Goal: Task Accomplishment & Management: Use online tool/utility

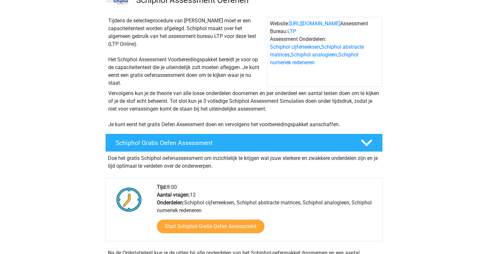
scroll to position [65, 0]
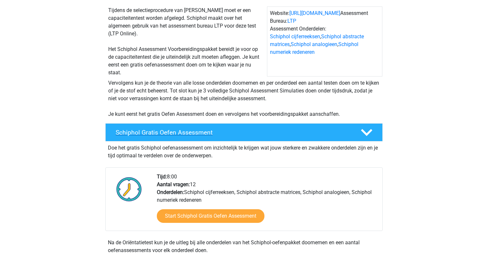
click at [280, 135] on h4 "Schiphol Gratis Oefen Assessment" at bounding box center [233, 132] width 234 height 7
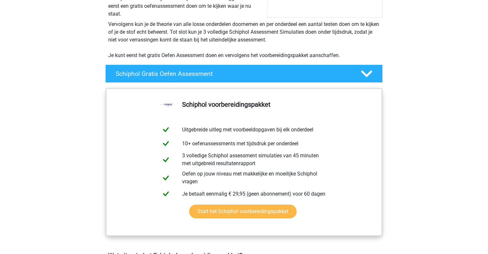
scroll to position [130, 0]
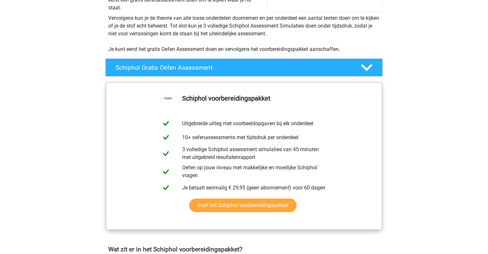
click at [285, 72] on div "Schiphol Gratis Oefen Assessment" at bounding box center [243, 67] width 277 height 18
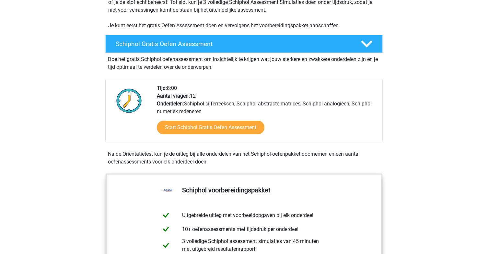
scroll to position [162, 0]
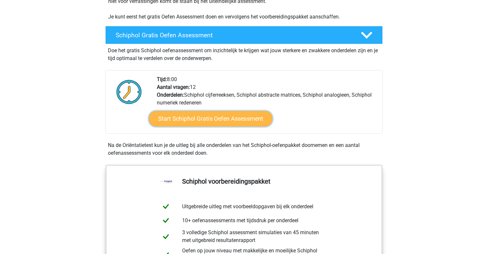
click at [226, 123] on link "Start Schiphol Gratis Oefen Assessment" at bounding box center [211, 119] width 124 height 16
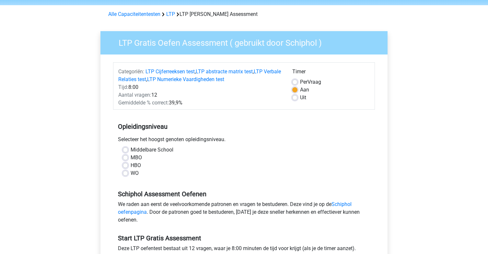
scroll to position [32, 0]
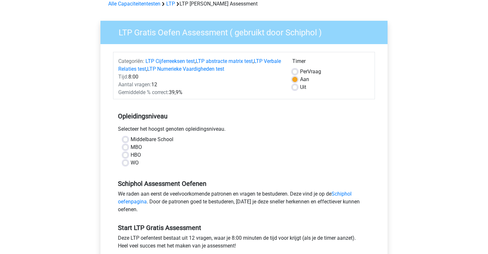
click at [128, 162] on div "WO" at bounding box center [244, 163] width 242 height 8
click at [130, 162] on label "WO" at bounding box center [134, 163] width 8 height 8
click at [125, 162] on input "WO" at bounding box center [125, 162] width 5 height 6
radio input "true"
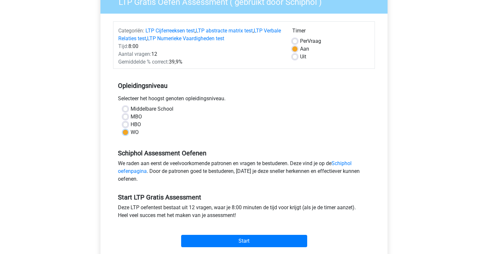
scroll to position [97, 0]
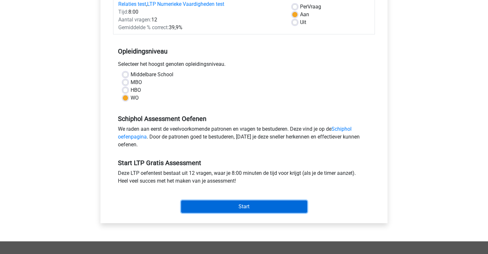
click at [259, 201] on input "Start" at bounding box center [244, 206] width 126 height 12
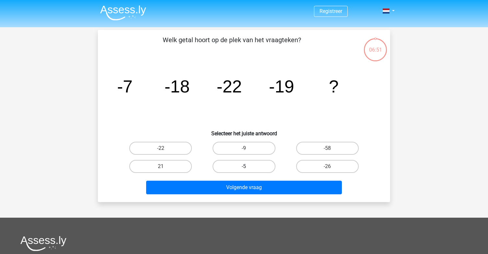
click at [264, 164] on label "-5" at bounding box center [243, 166] width 62 height 13
click at [248, 166] on input "-5" at bounding box center [246, 168] width 4 height 4
radio input "true"
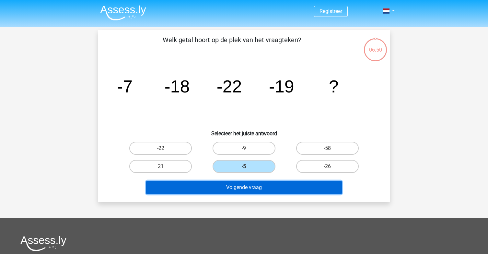
click at [265, 183] on button "Volgende vraag" at bounding box center [244, 187] width 196 height 14
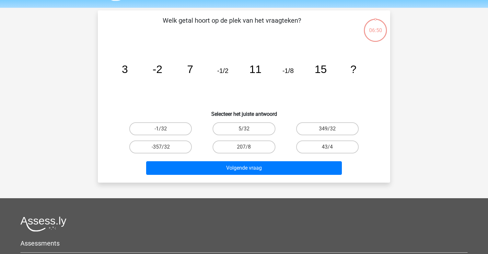
scroll to position [30, 0]
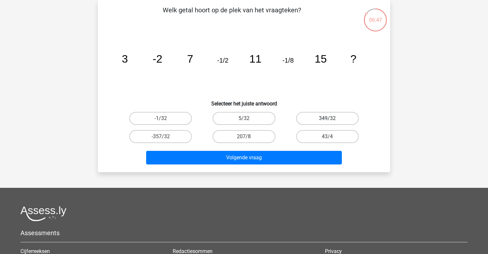
click at [349, 118] on label "349/32" at bounding box center [327, 118] width 62 height 13
click at [331, 118] on input "349/32" at bounding box center [329, 120] width 4 height 4
radio input "true"
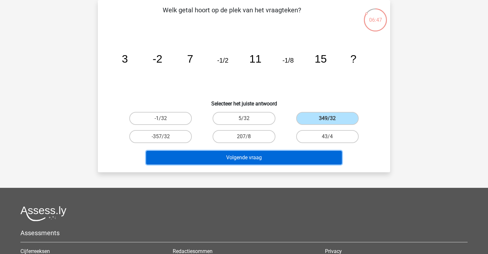
click at [309, 154] on button "Volgende vraag" at bounding box center [244, 158] width 196 height 14
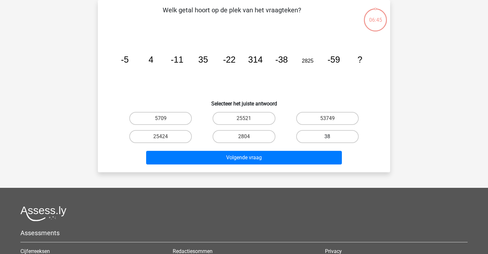
click at [310, 138] on label "38" at bounding box center [327, 136] width 62 height 13
click at [327, 138] on input "38" at bounding box center [329, 138] width 4 height 4
radio input "true"
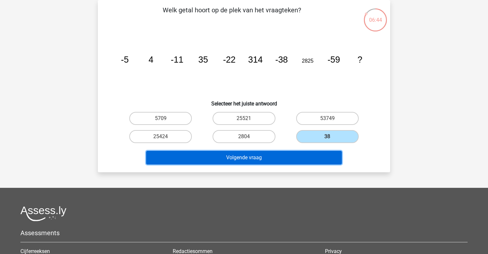
click at [310, 154] on button "Volgende vraag" at bounding box center [244, 158] width 196 height 14
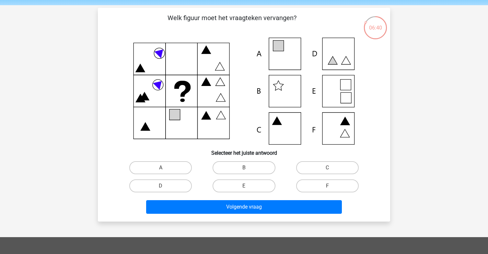
scroll to position [32, 0]
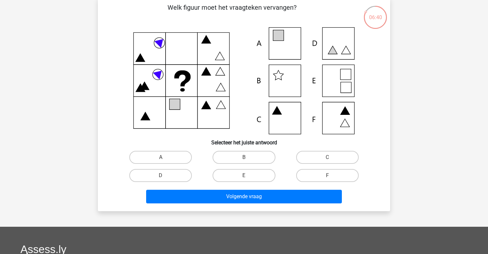
click at [330, 158] on input "C" at bounding box center [329, 159] width 4 height 4
radio input "true"
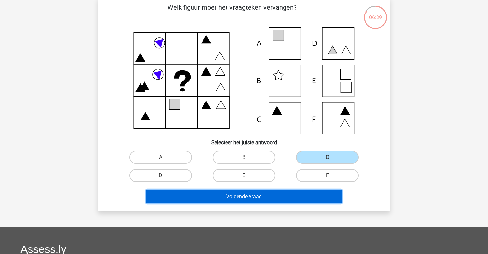
click at [316, 191] on button "Volgende vraag" at bounding box center [244, 196] width 196 height 14
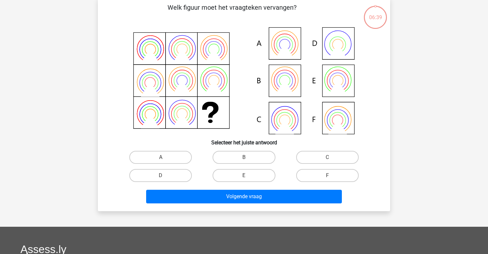
scroll to position [30, 0]
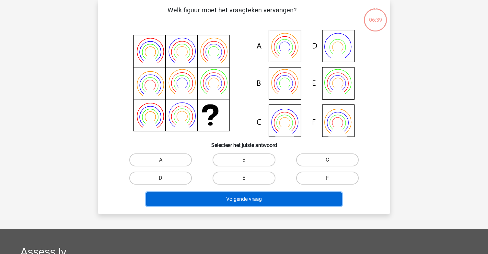
click at [317, 194] on button "Volgende vraag" at bounding box center [244, 199] width 196 height 14
